Goal: Task Accomplishment & Management: Manage account settings

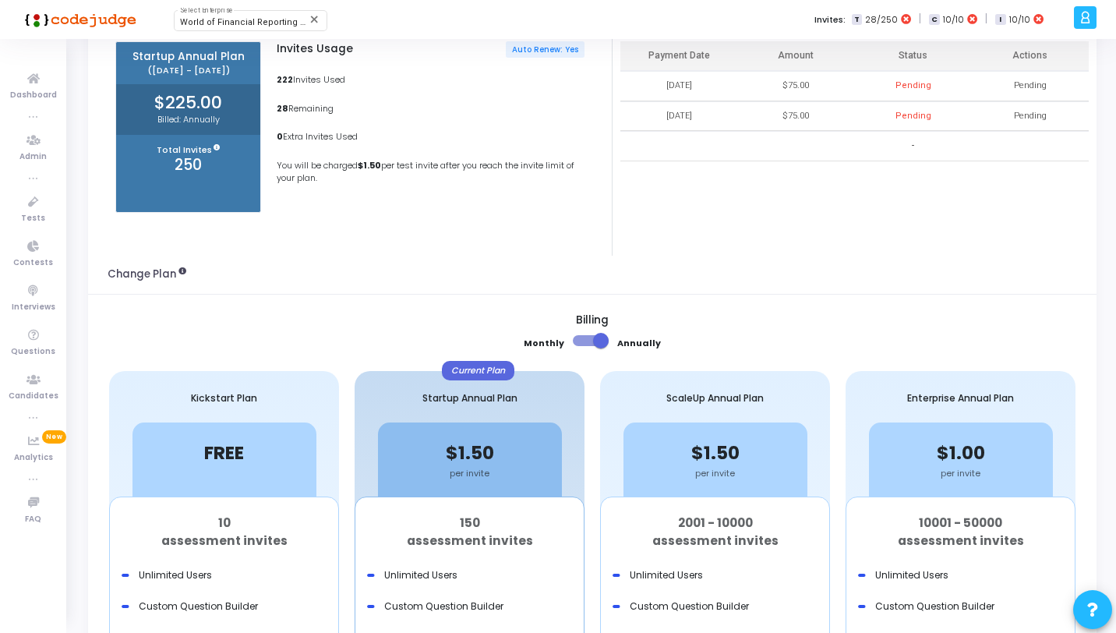
scroll to position [54, 0]
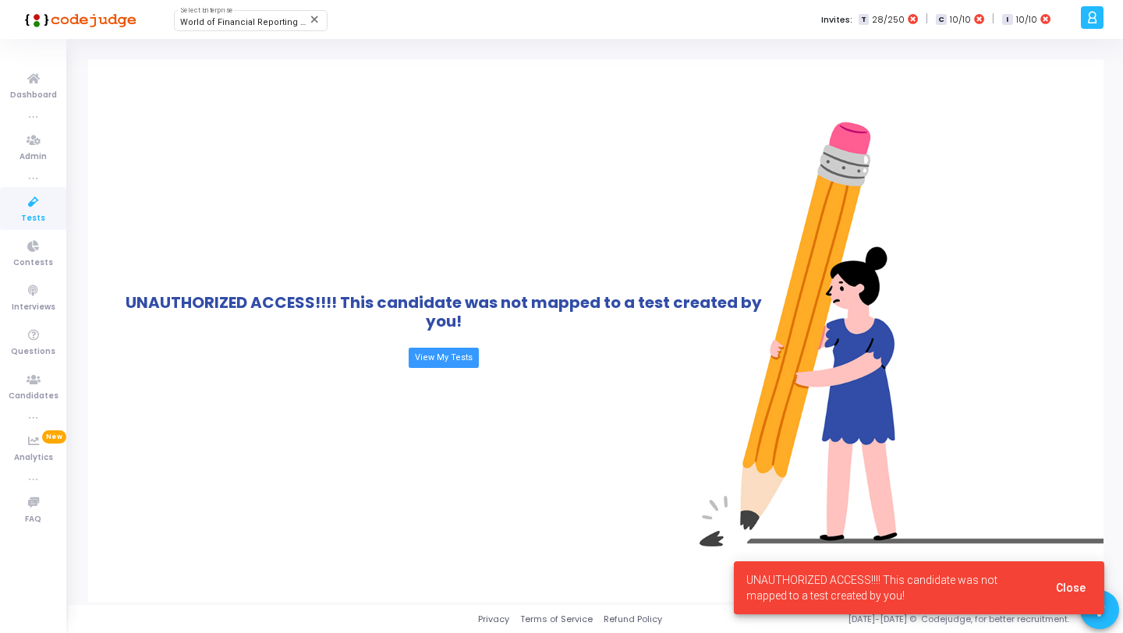
click at [36, 210] on icon at bounding box center [33, 202] width 33 height 19
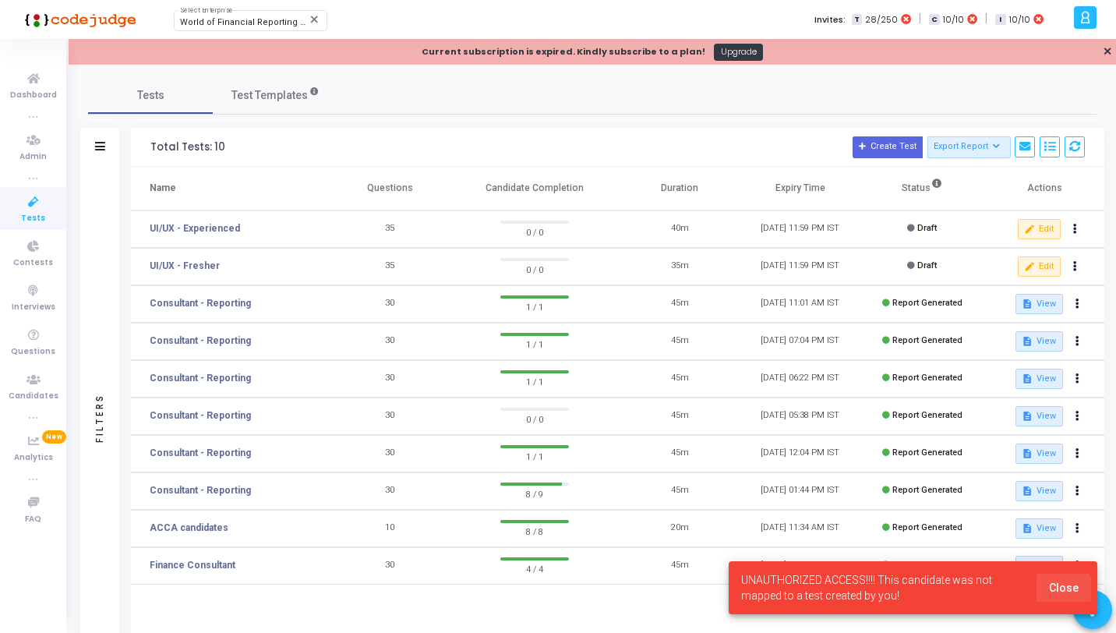
click at [1062, 590] on span "Close" at bounding box center [1064, 588] width 30 height 12
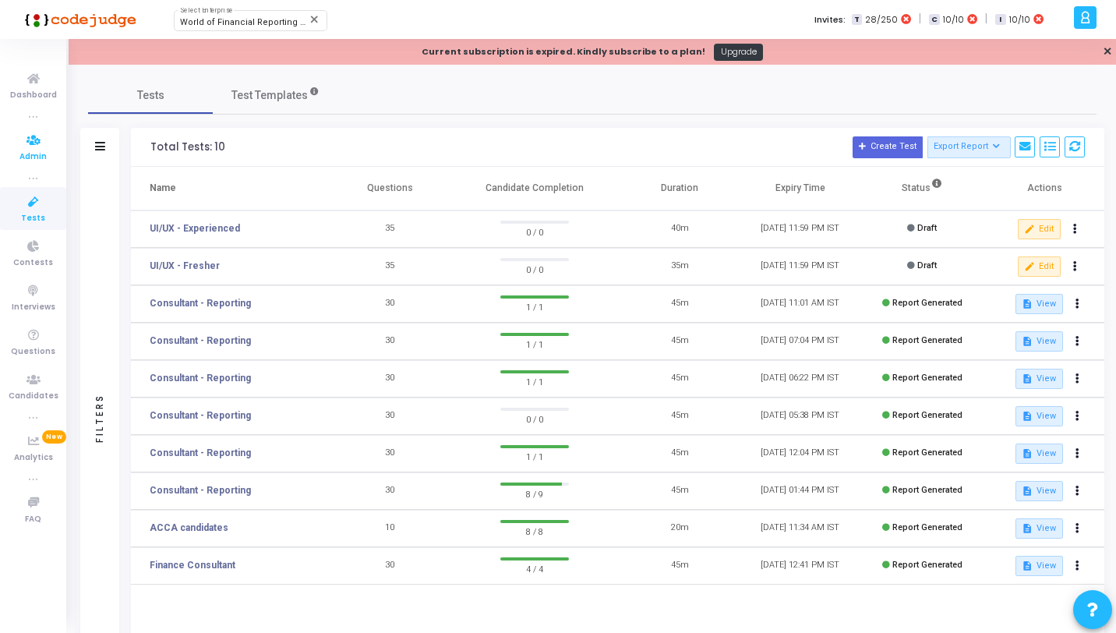
click at [34, 147] on icon at bounding box center [33, 140] width 33 height 19
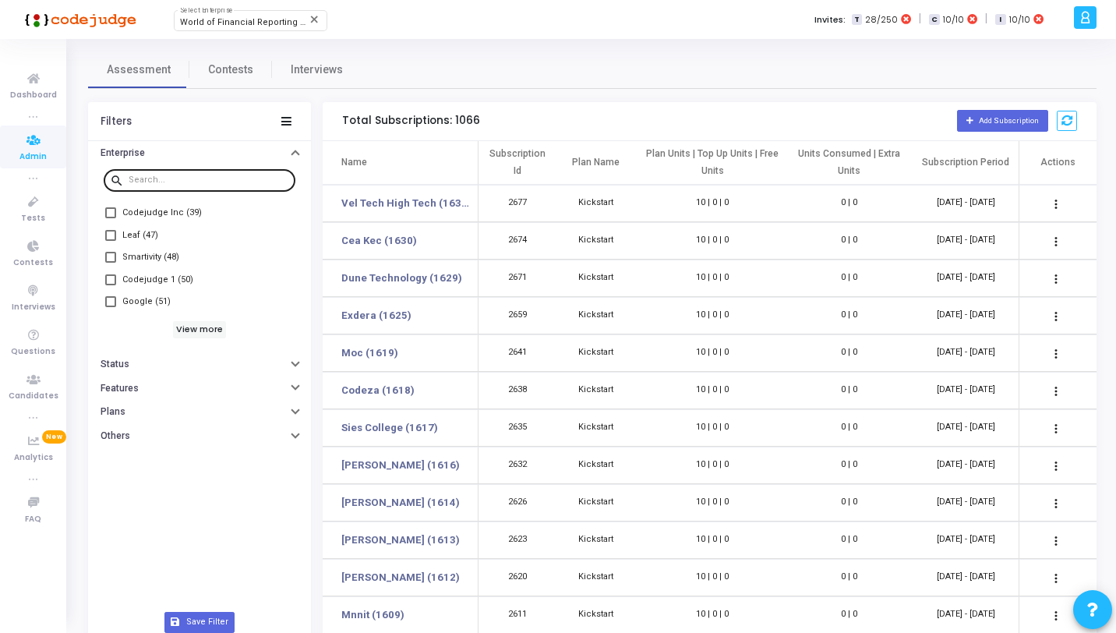
click at [200, 189] on div at bounding box center [209, 179] width 161 height 25
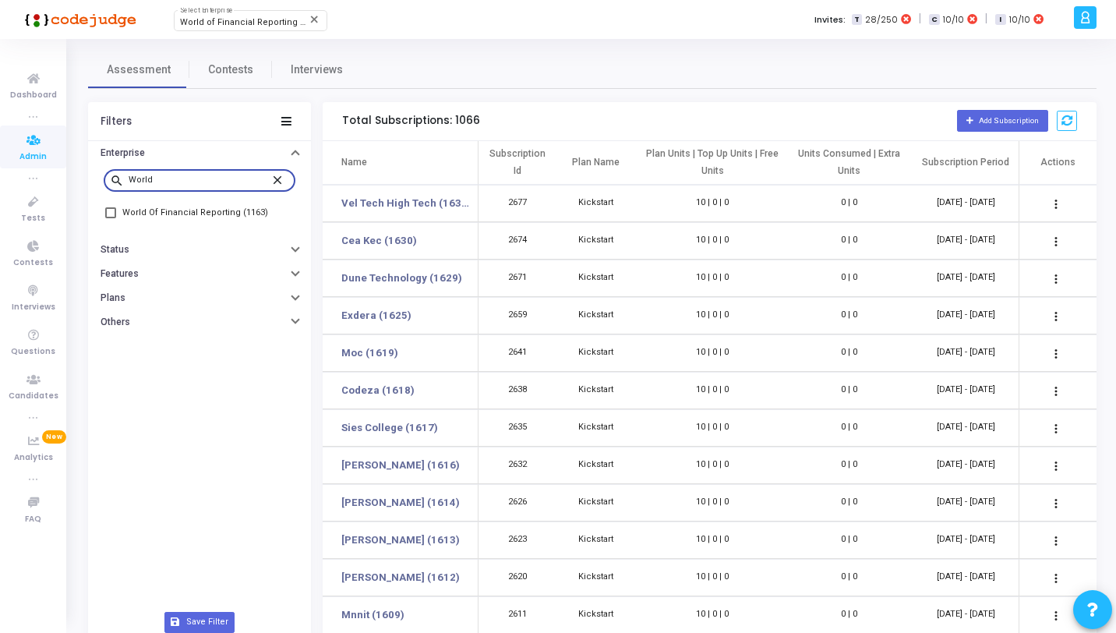
type input "World"
click at [176, 223] on mat-checkbox "World Of Financial Reporting (1163)" at bounding box center [200, 213] width 192 height 22
click at [178, 216] on span "World Of Financial Reporting (1163)" at bounding box center [195, 212] width 146 height 19
click at [111, 218] on input "World Of Financial Reporting (1163)" at bounding box center [110, 218] width 1 height 1
checkbox input "true"
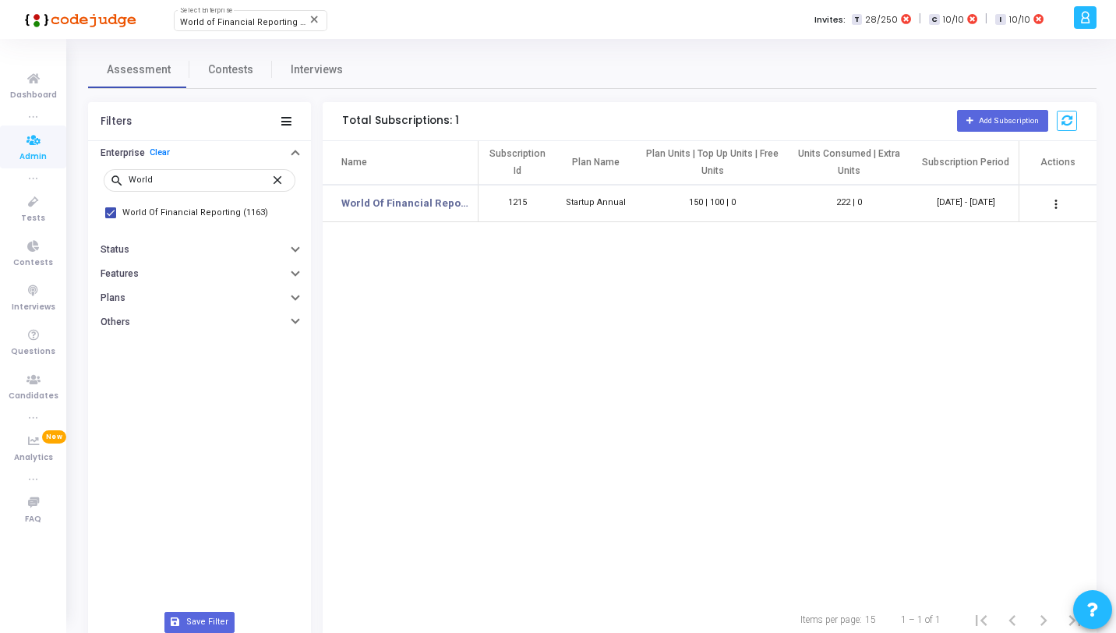
drag, startPoint x: 590, startPoint y: 228, endPoint x: 662, endPoint y: 229, distance: 71.7
click at [662, 229] on div "Name Subscription Id Plan Name Plan Units | Top Up Units | Free Units Units Con…" at bounding box center [710, 369] width 774 height 457
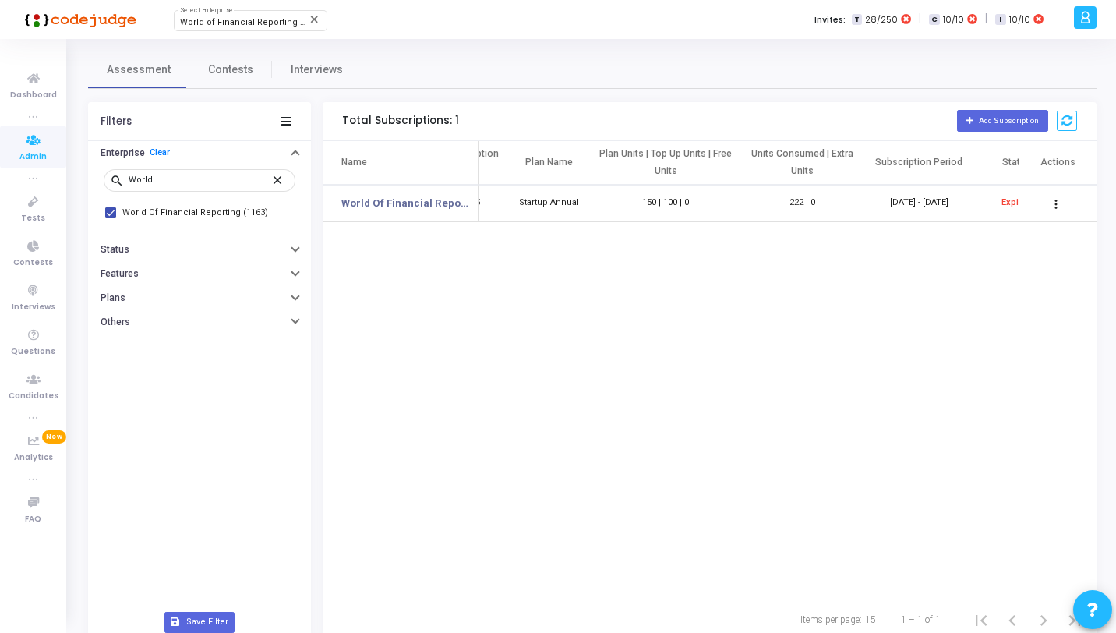
scroll to position [0, 83]
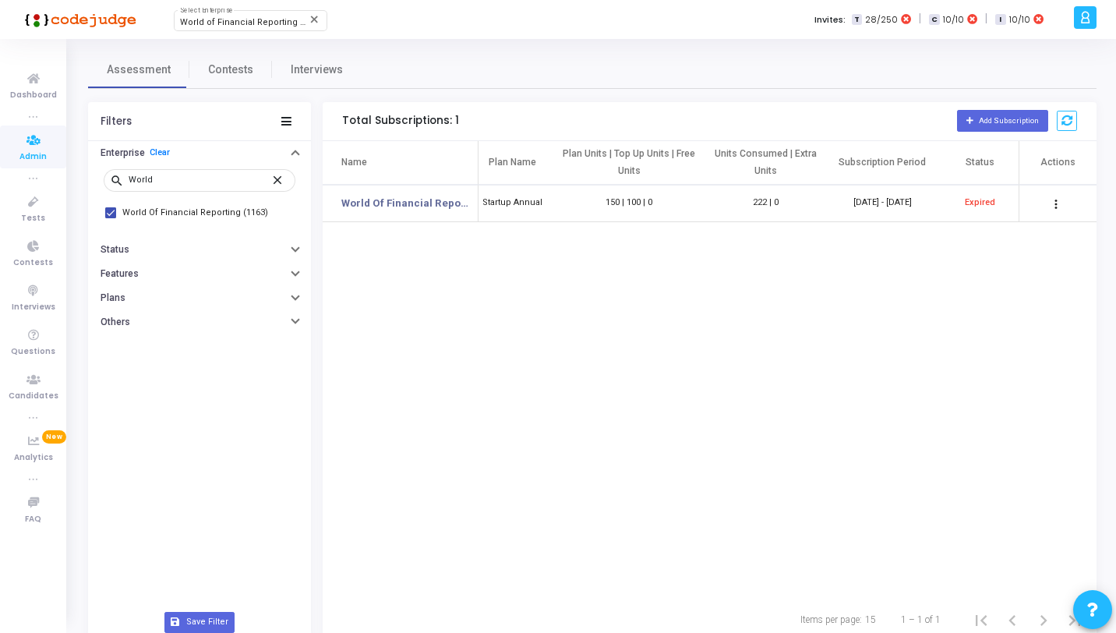
click at [1052, 205] on mat-icon "more_vert" at bounding box center [1056, 204] width 19 height 19
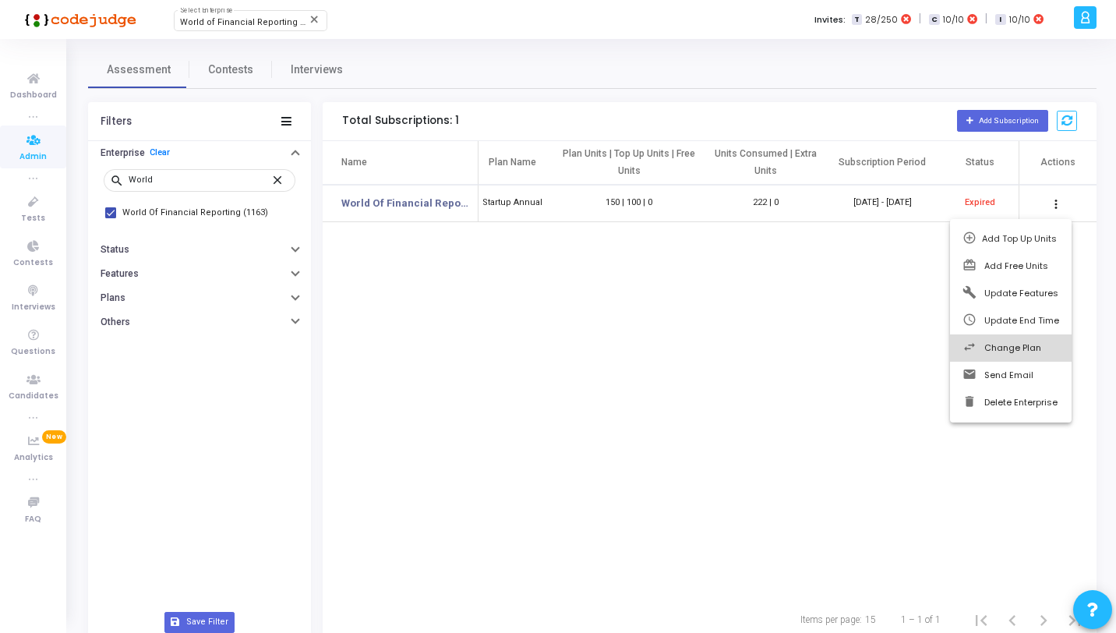
click at [1019, 351] on span "Change Plan" at bounding box center [1013, 347] width 57 height 12
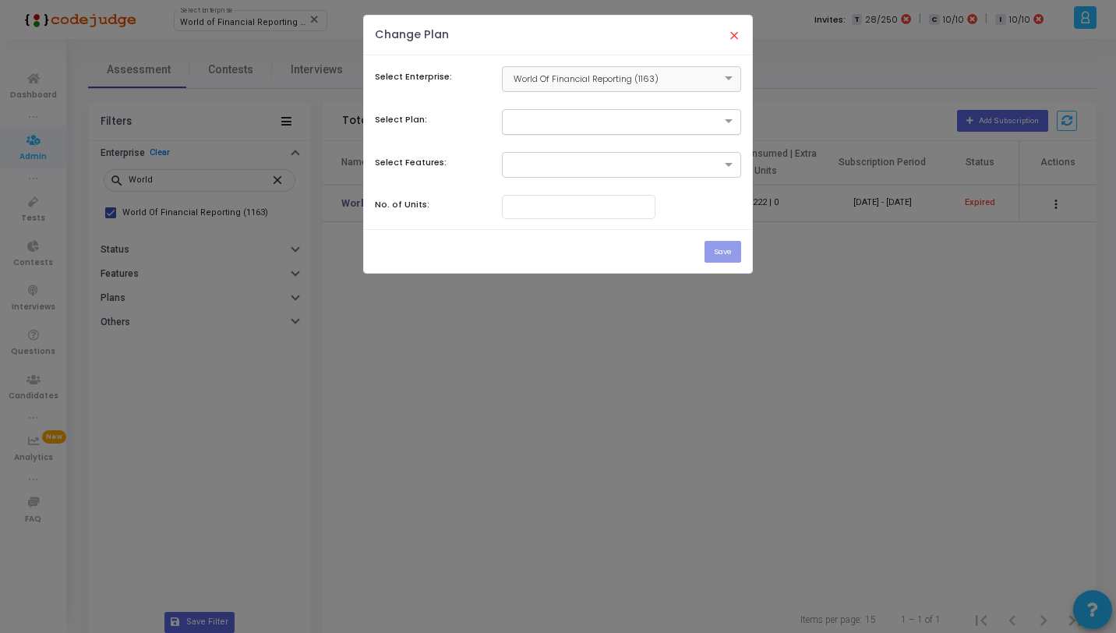
click at [561, 130] on div at bounding box center [621, 122] width 239 height 26
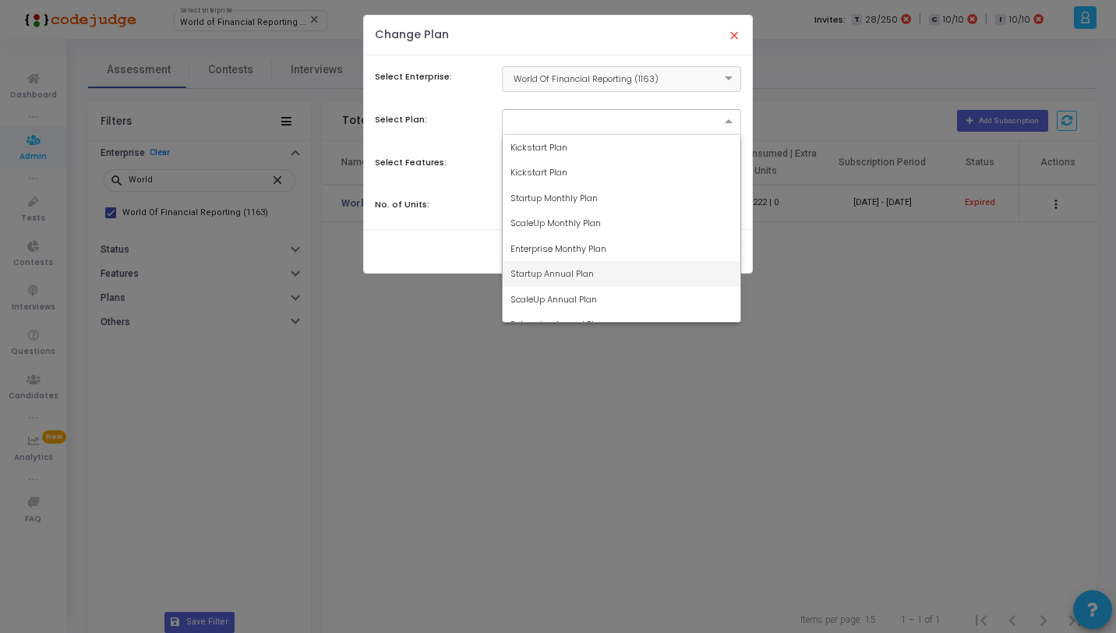
click at [569, 276] on span "Startup Annual Plan" at bounding box center [552, 273] width 83 height 12
type input "101"
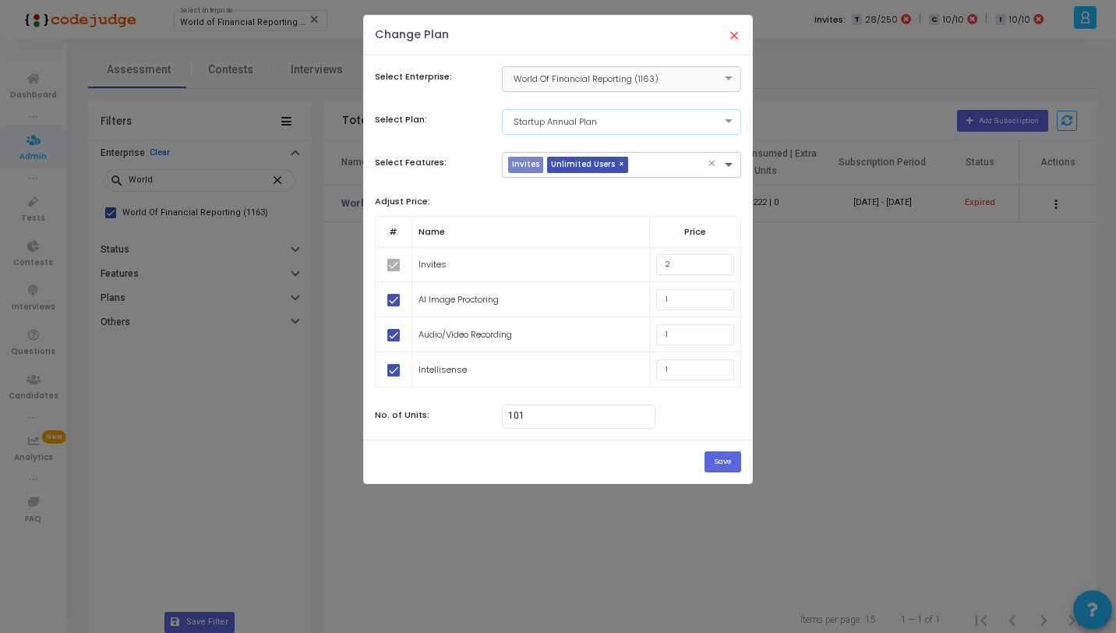
click at [730, 165] on span at bounding box center [730, 165] width 19 height 13
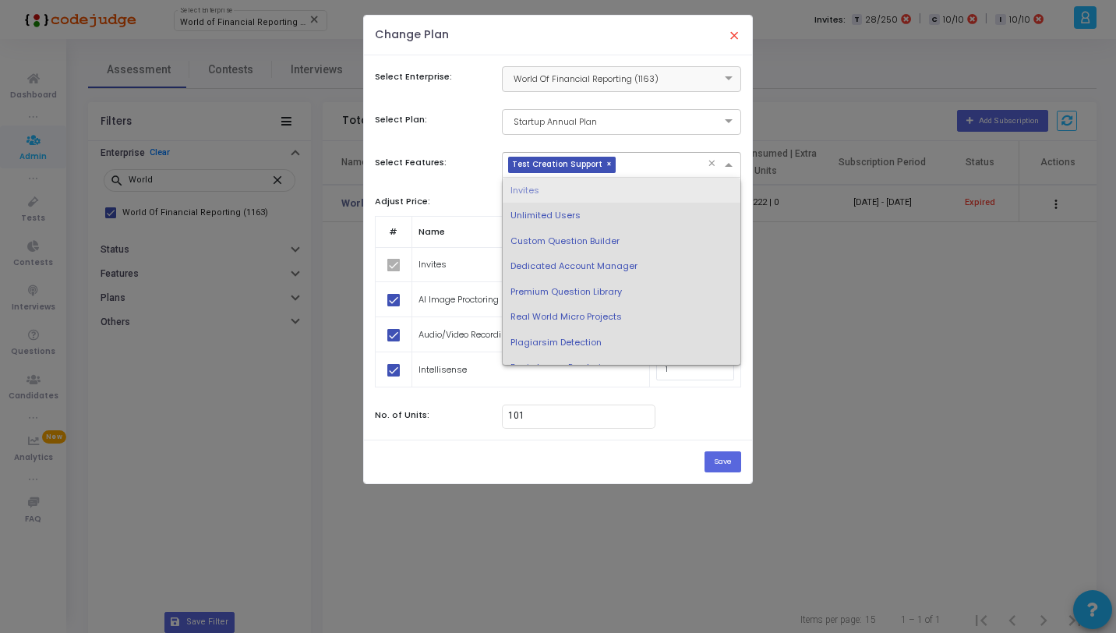
scroll to position [117, 0]
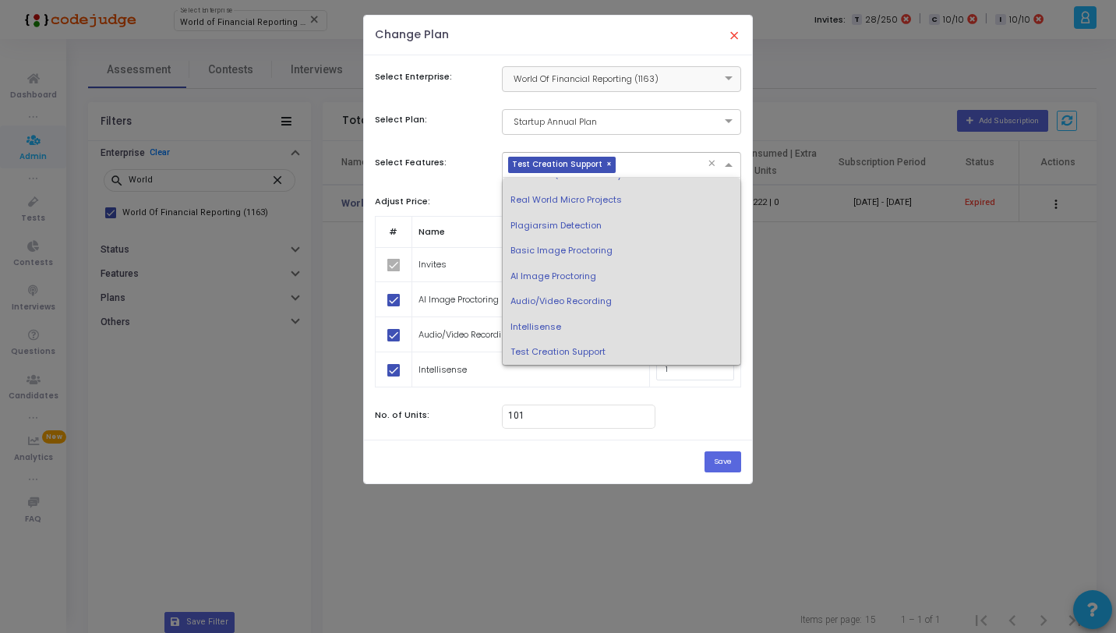
click at [578, 274] on span "AI Image Proctoring" at bounding box center [554, 276] width 86 height 12
checkbox input "false"
click at [577, 299] on span "Audio/Video Recording" at bounding box center [561, 301] width 101 height 12
checkbox input "false"
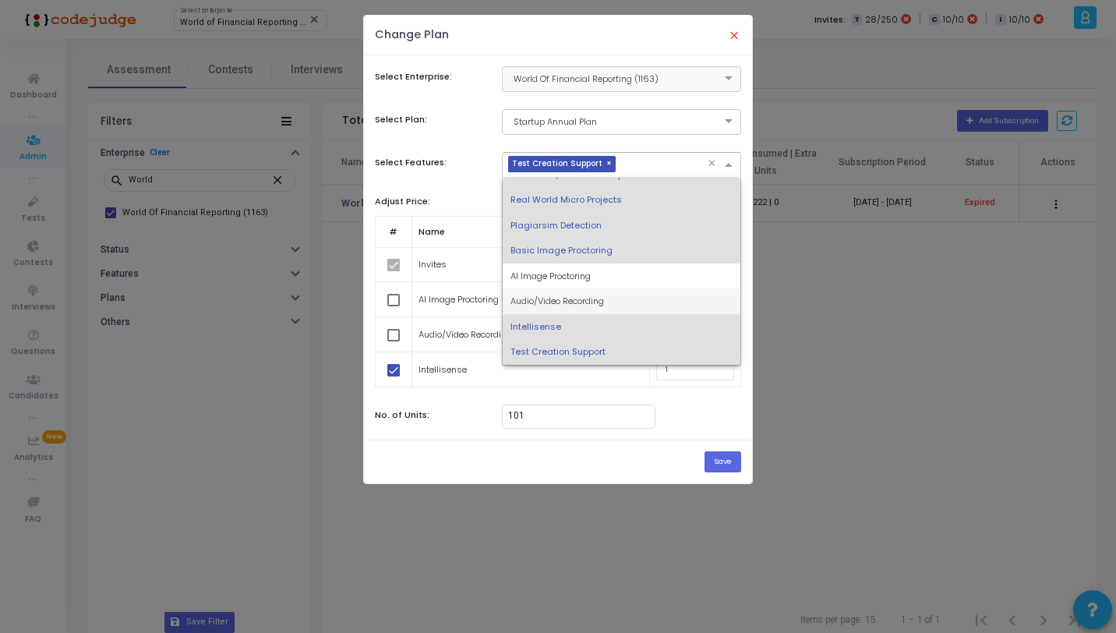
scroll to position [142, 0]
click at [571, 325] on div "Intellisense" at bounding box center [622, 327] width 238 height 26
checkbox input "false"
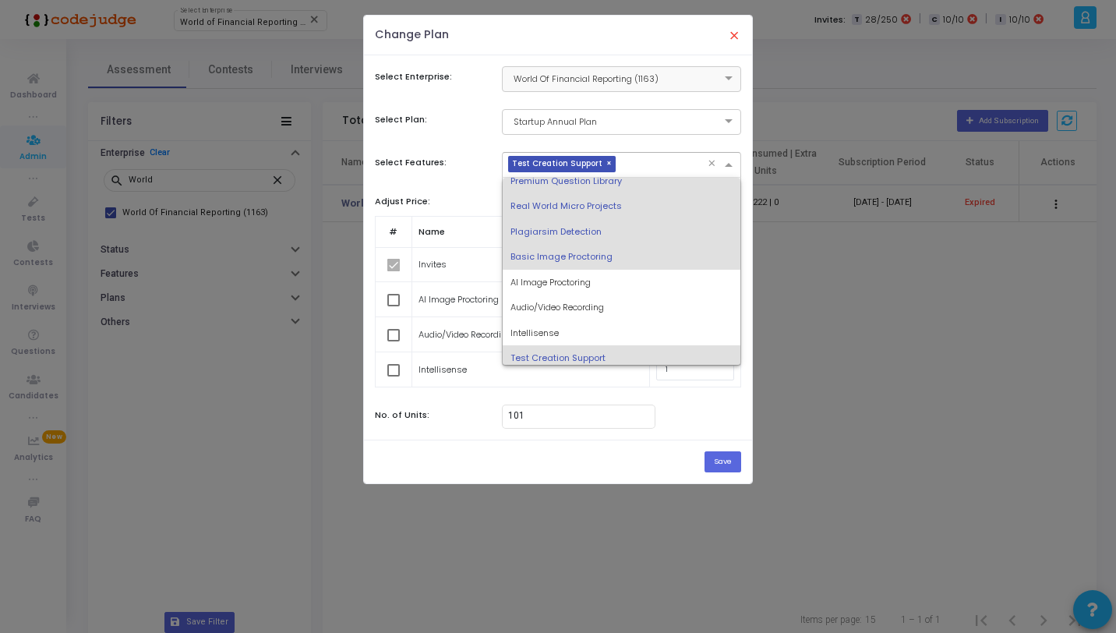
scroll to position [117, 0]
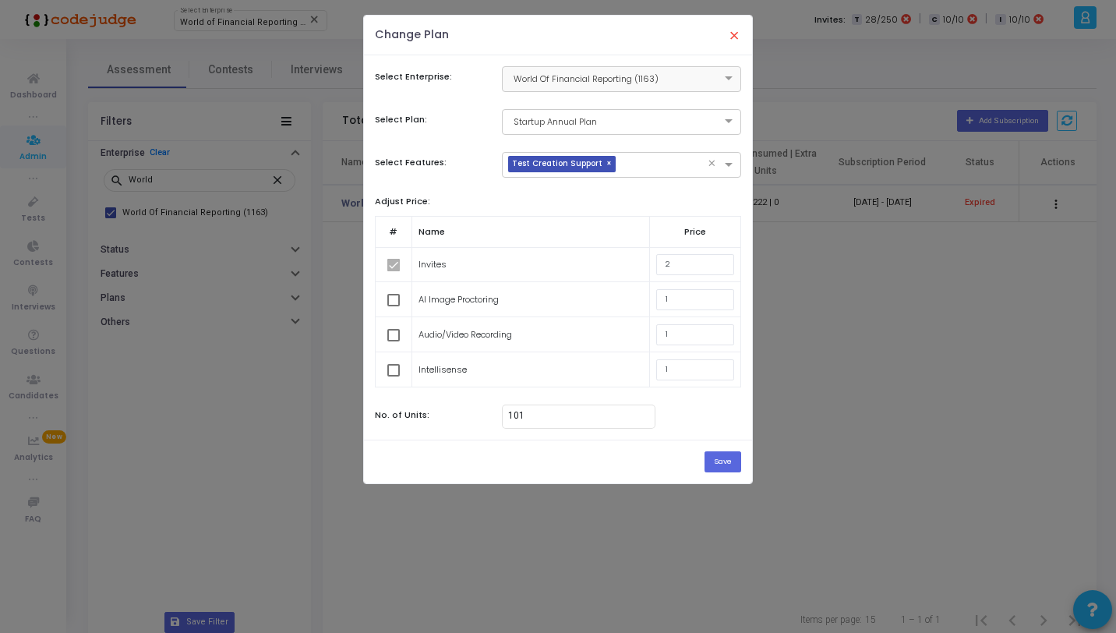
click at [463, 189] on div "Select Enterprise: × World Of Financial Reporting (1163) Select Plan: × Startup…" at bounding box center [558, 247] width 388 height 384
click at [554, 417] on input "101" at bounding box center [578, 416] width 140 height 11
type input "100"
click at [695, 270] on input "2" at bounding box center [695, 264] width 78 height 21
type input "1.50"
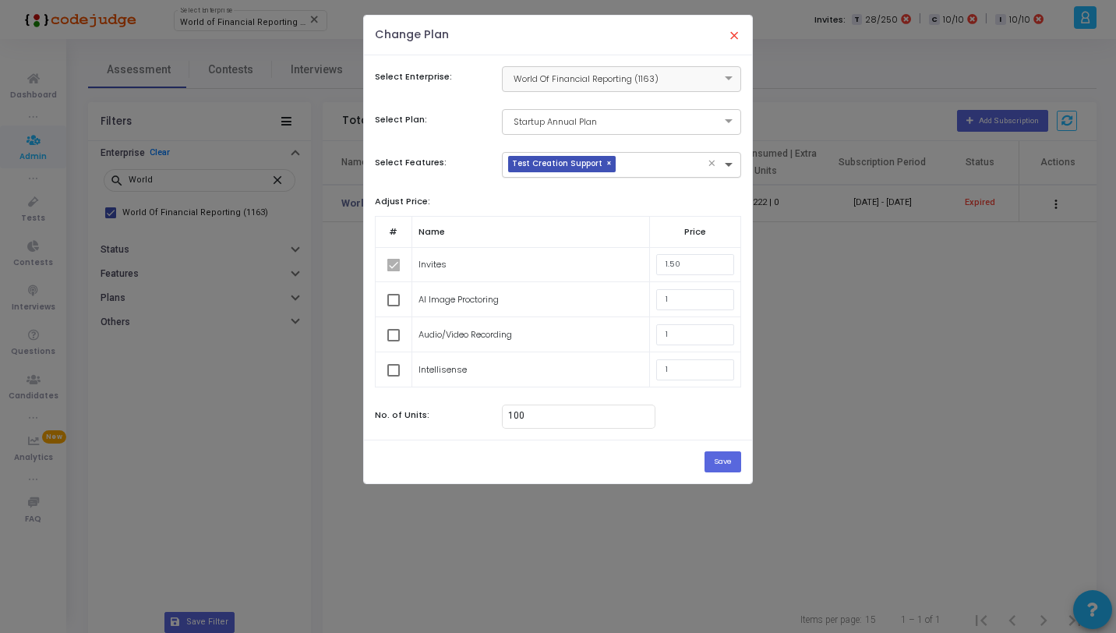
click at [727, 159] on span at bounding box center [730, 165] width 19 height 13
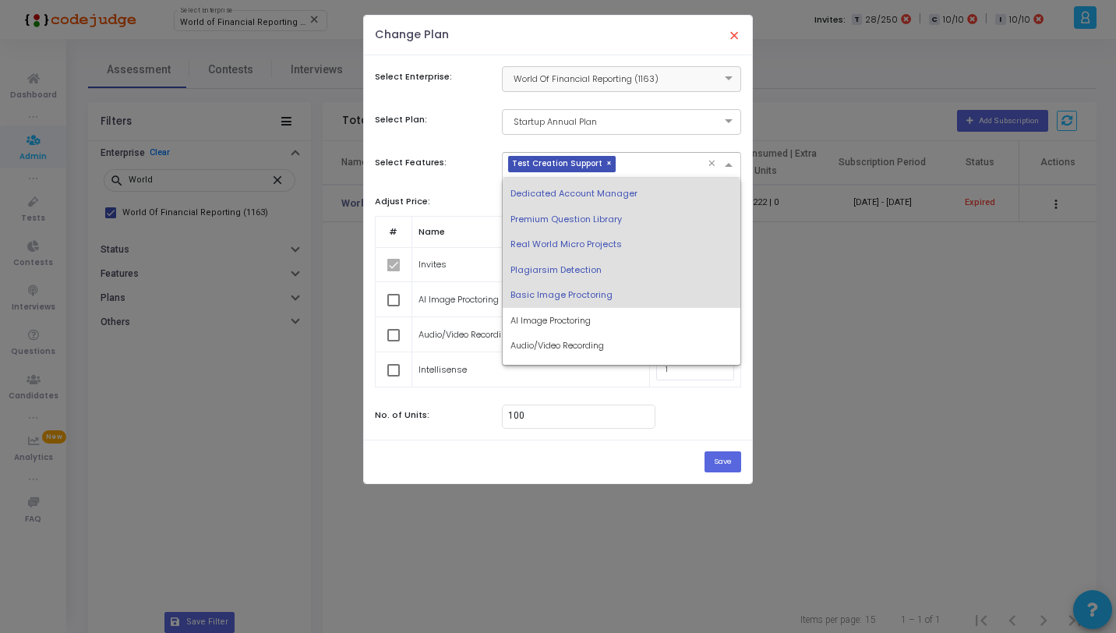
scroll to position [0, 0]
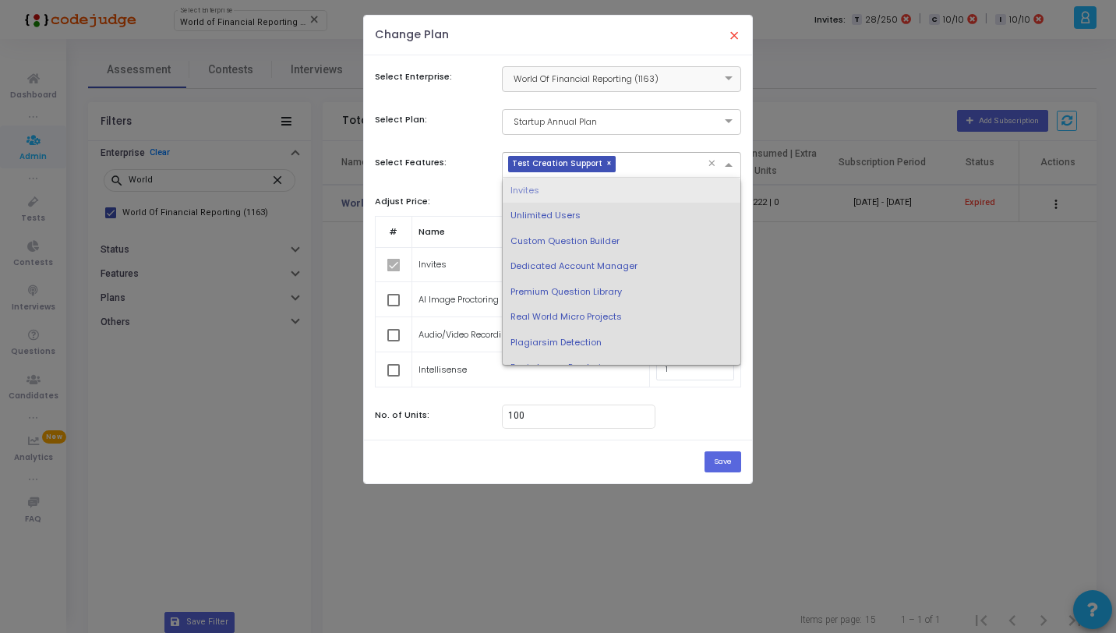
click at [731, 170] on span at bounding box center [730, 165] width 19 height 13
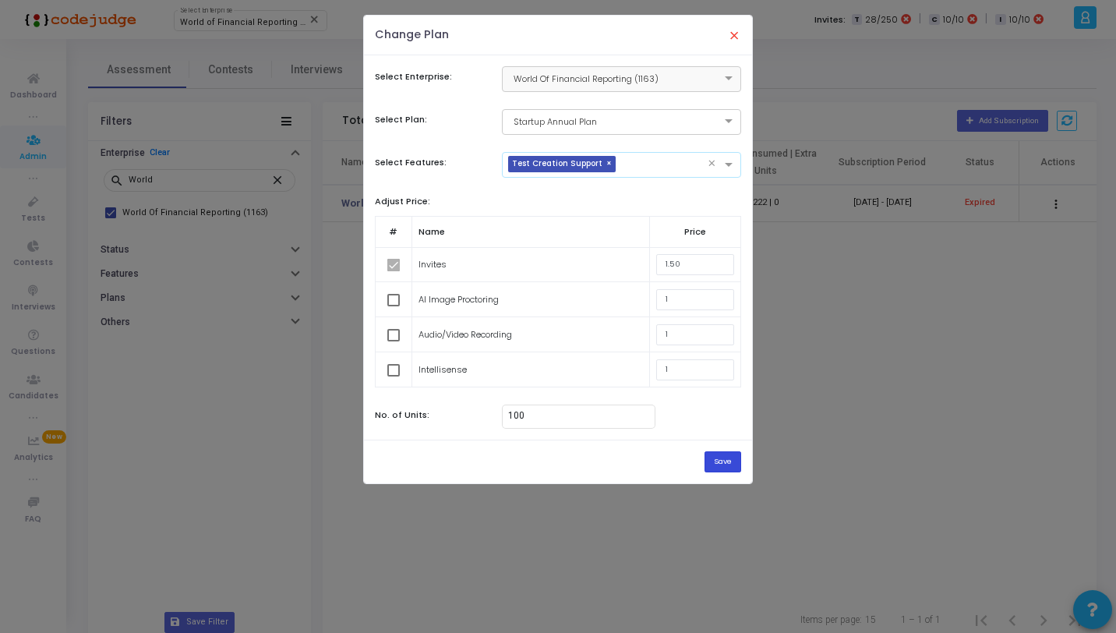
click at [724, 466] on button "Save" at bounding box center [723, 461] width 37 height 21
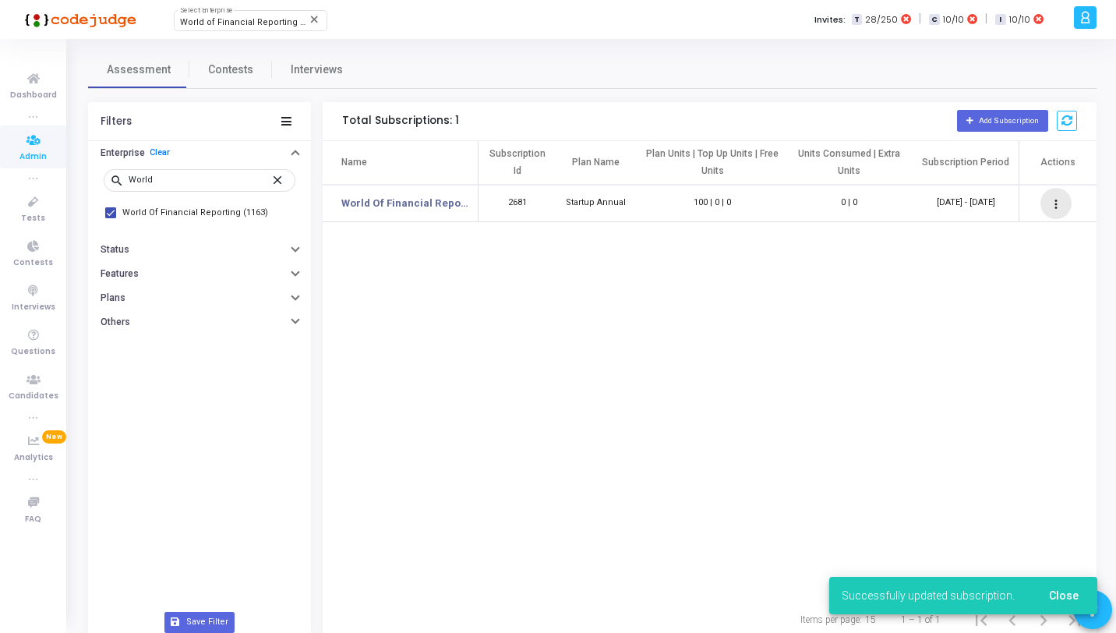
click at [1057, 205] on mat-icon "more_vert" at bounding box center [1056, 204] width 19 height 19
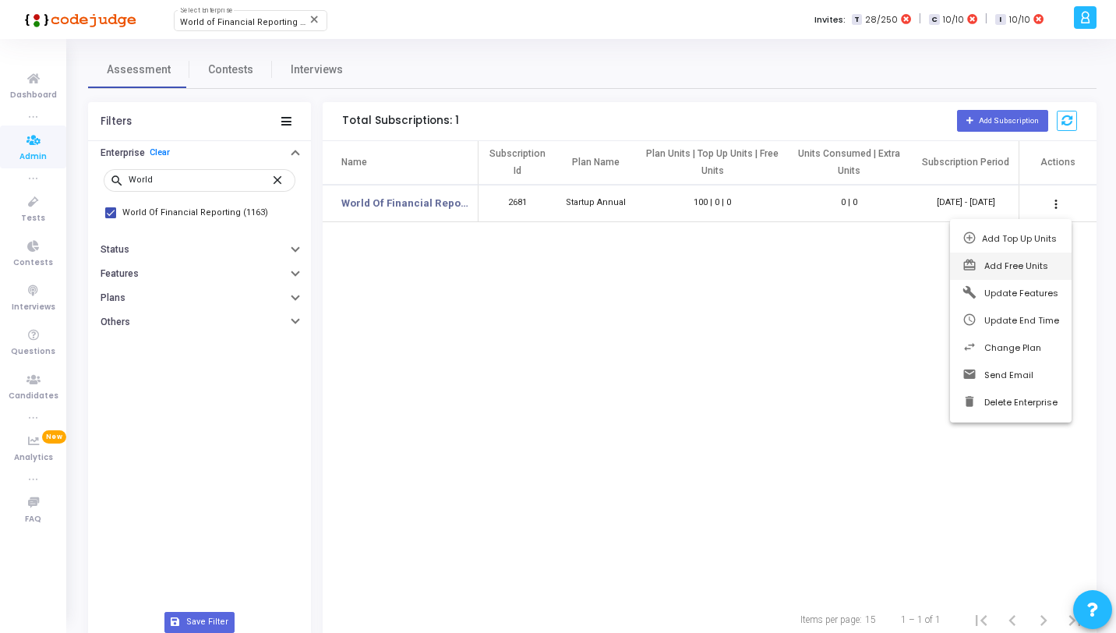
click at [1017, 272] on button "card_giftcard Add Free Units" at bounding box center [1011, 266] width 122 height 27
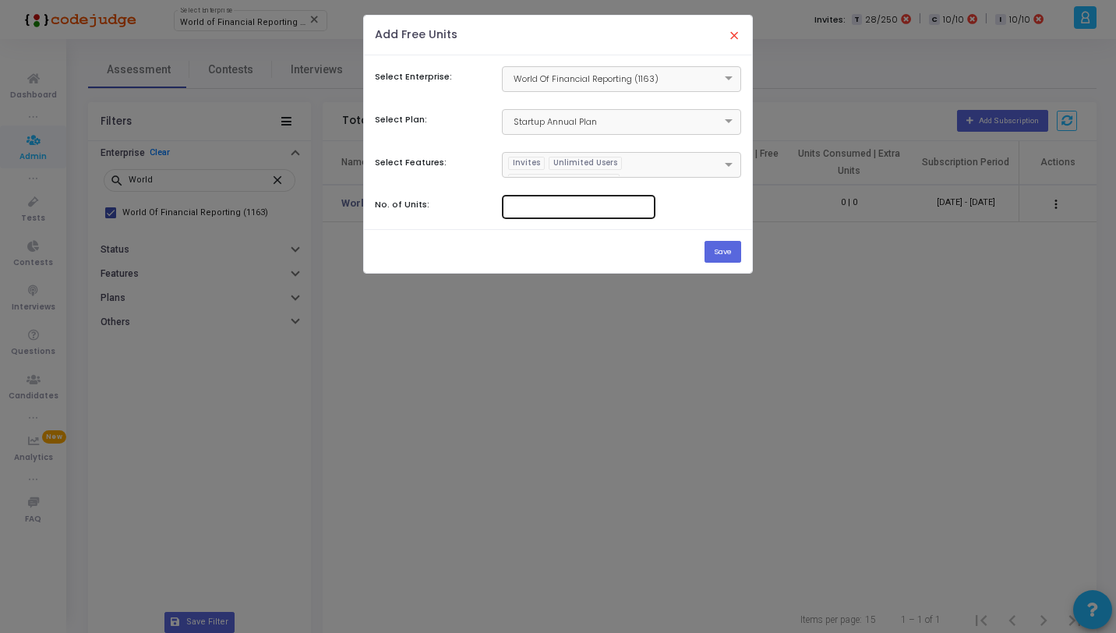
click at [596, 206] on input "number" at bounding box center [578, 205] width 140 height 11
type input "28"
click at [713, 256] on button "Save" at bounding box center [723, 251] width 37 height 21
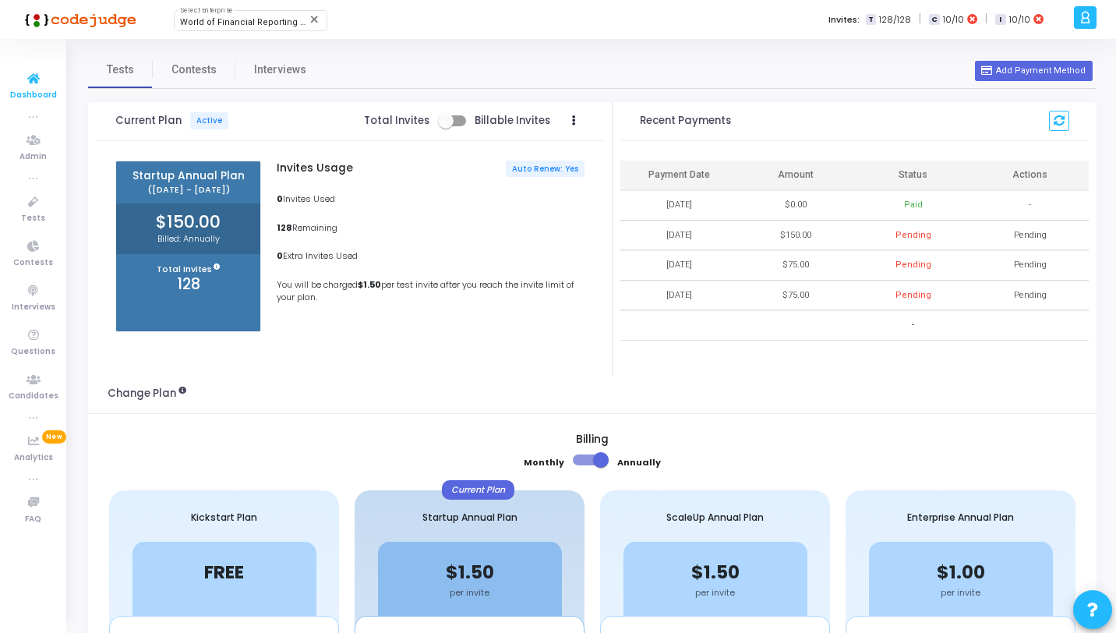
click at [39, 74] on icon at bounding box center [33, 78] width 33 height 19
